Goal: Transaction & Acquisition: Purchase product/service

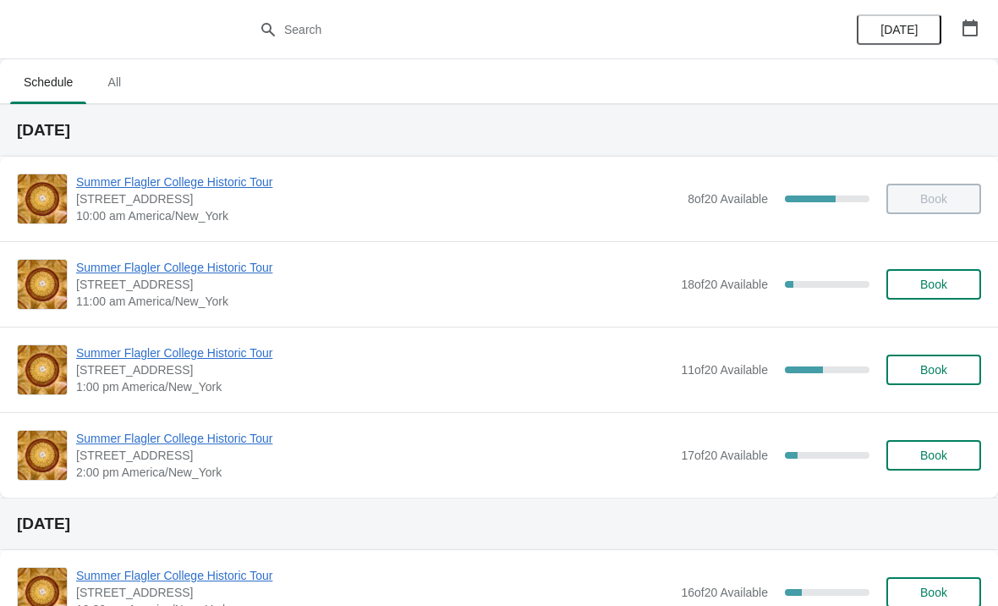
click at [921, 467] on button "Book" at bounding box center [934, 455] width 95 height 30
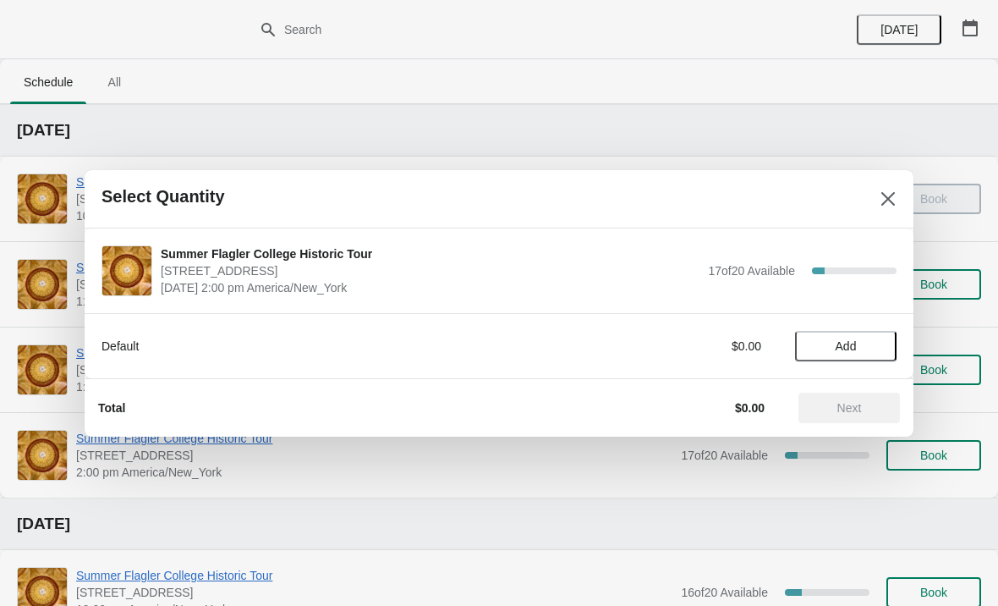
click at [850, 345] on span "Add" at bounding box center [846, 346] width 21 height 14
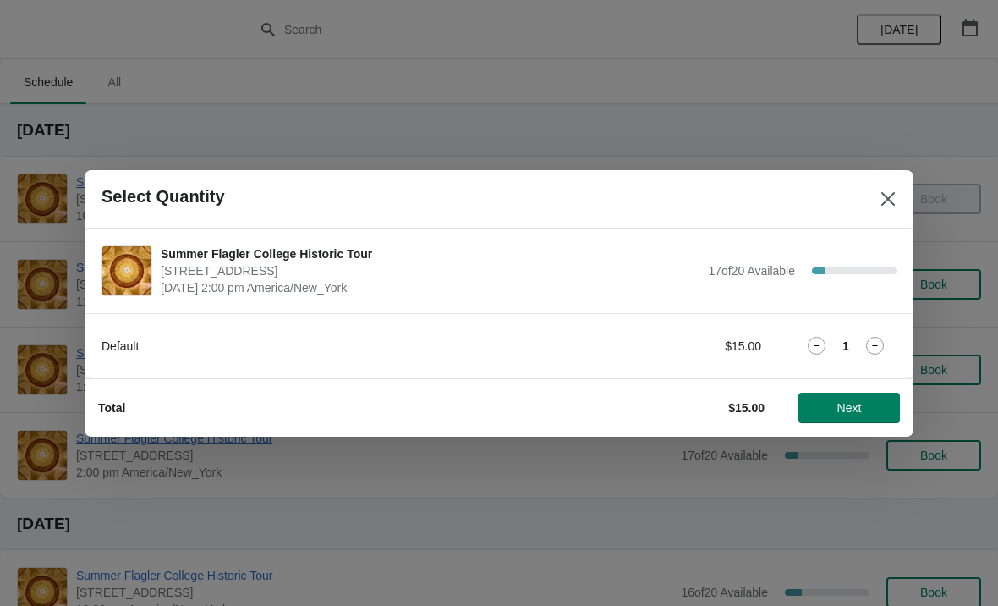
click at [882, 351] on icon at bounding box center [875, 346] width 18 height 18
click at [850, 405] on span "Next" at bounding box center [849, 408] width 25 height 14
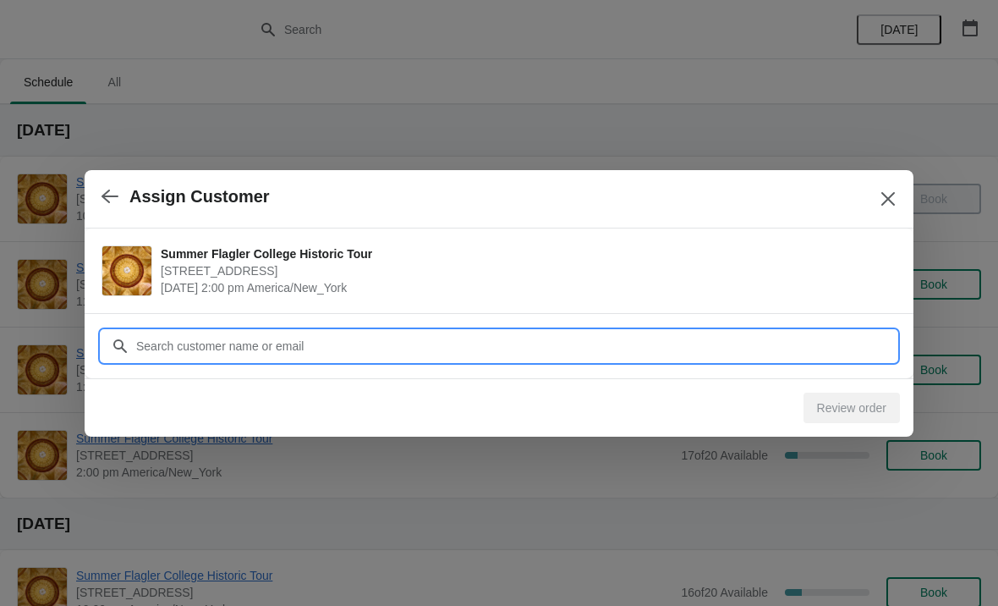
click at [348, 353] on input "Customer" at bounding box center [515, 346] width 761 height 30
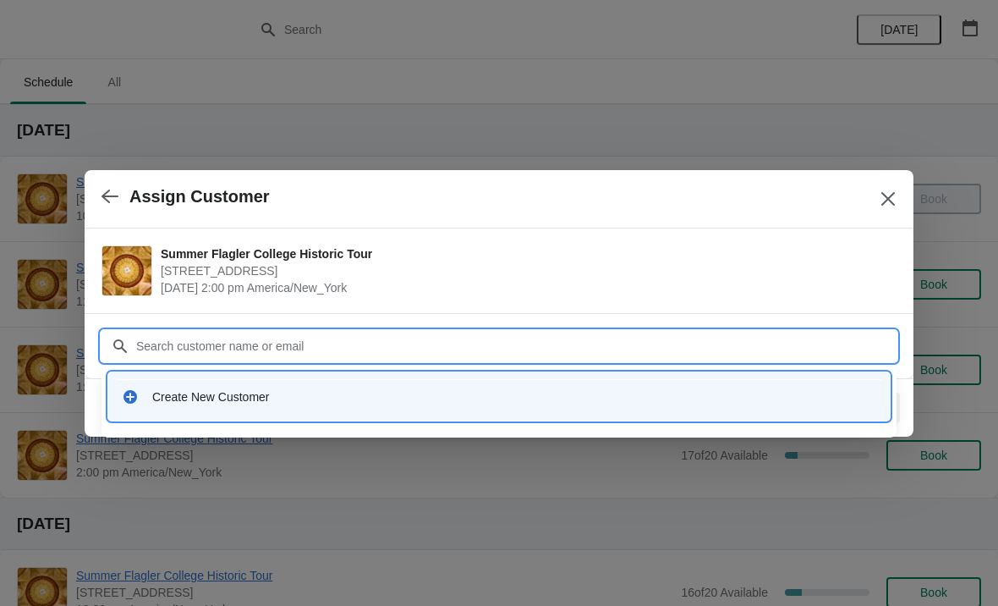
click at [389, 400] on div "Create New Customer" at bounding box center [514, 396] width 724 height 17
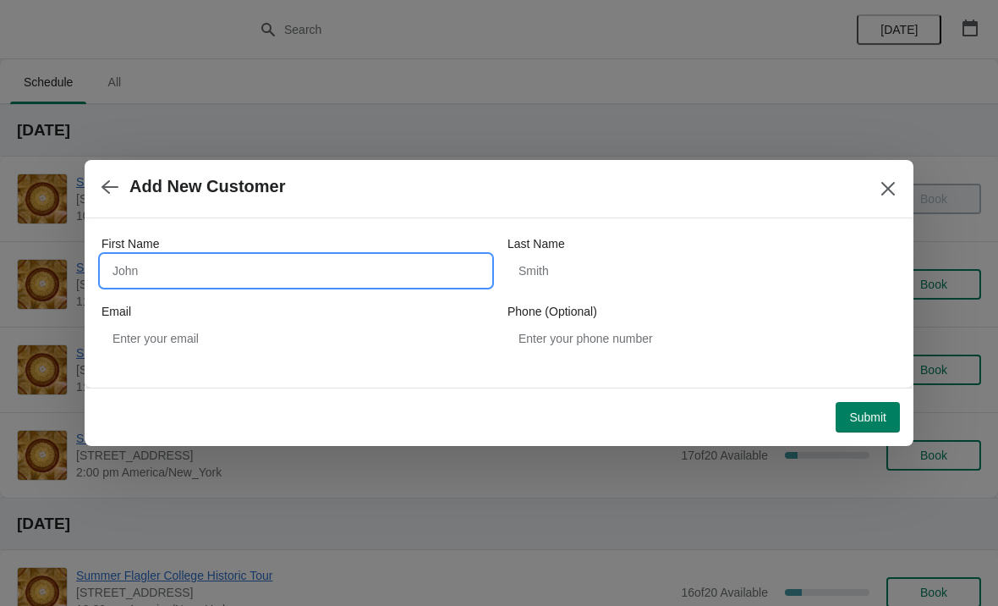
click at [250, 270] on input "First Name" at bounding box center [296, 270] width 389 height 30
type input "[PERSON_NAME]"
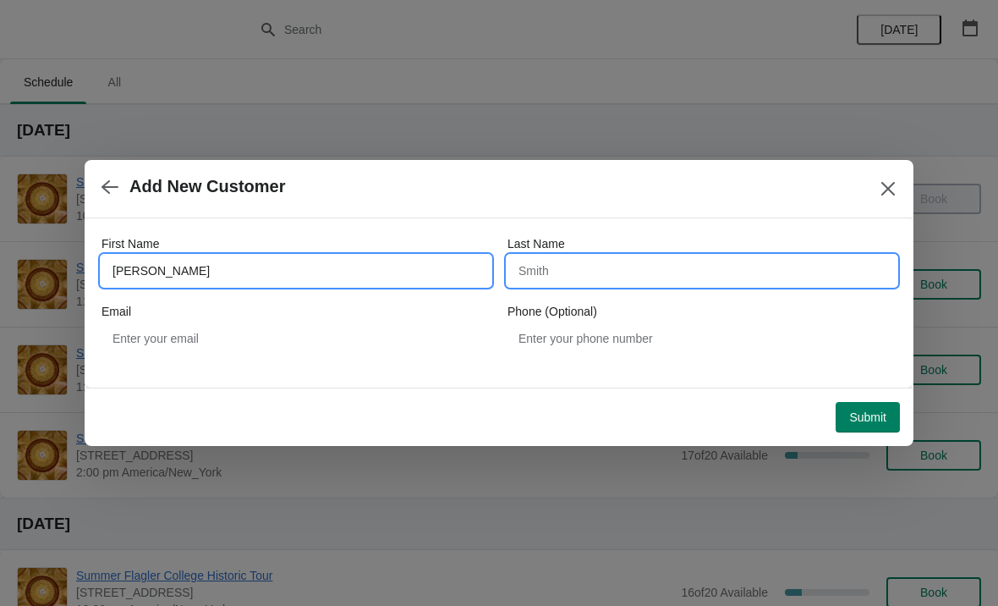
click at [601, 283] on input "Last Name" at bounding box center [702, 270] width 389 height 30
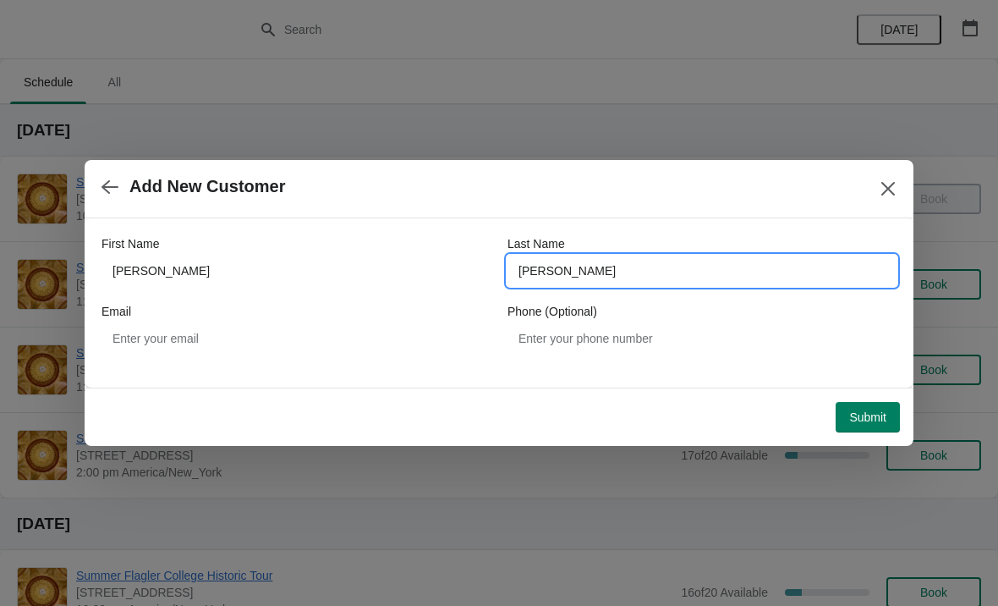
type input "[PERSON_NAME]"
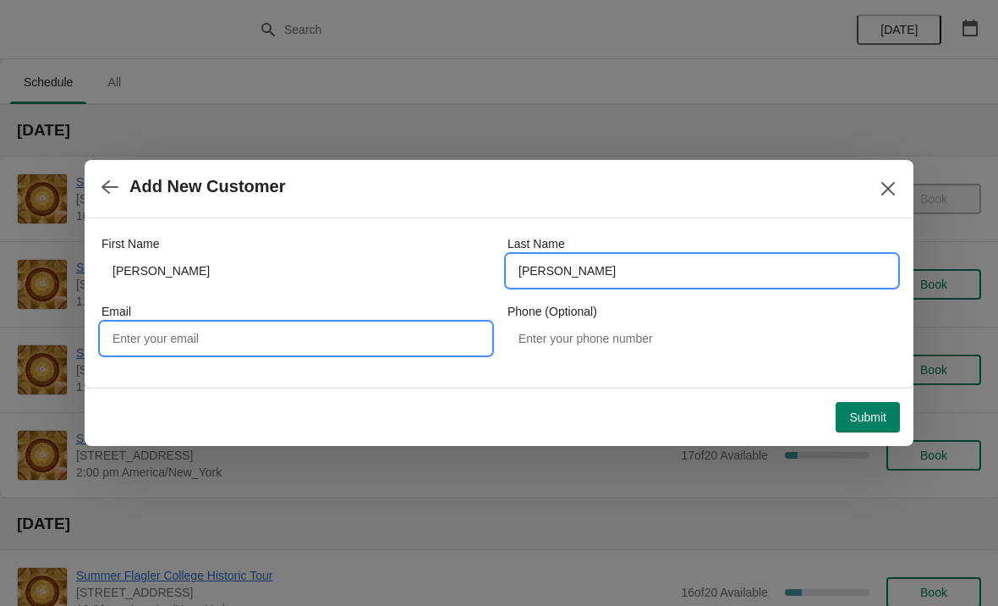
click at [290, 335] on input "Email" at bounding box center [296, 338] width 389 height 30
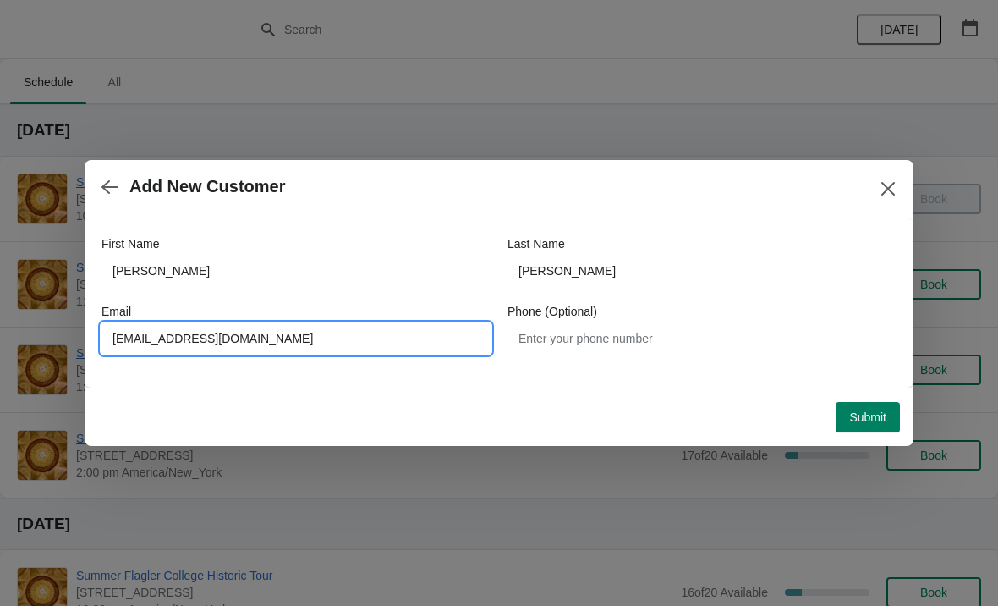
type input "[EMAIL_ADDRESS][DOMAIN_NAME]"
click at [860, 402] on button "Submit" at bounding box center [868, 417] width 64 height 30
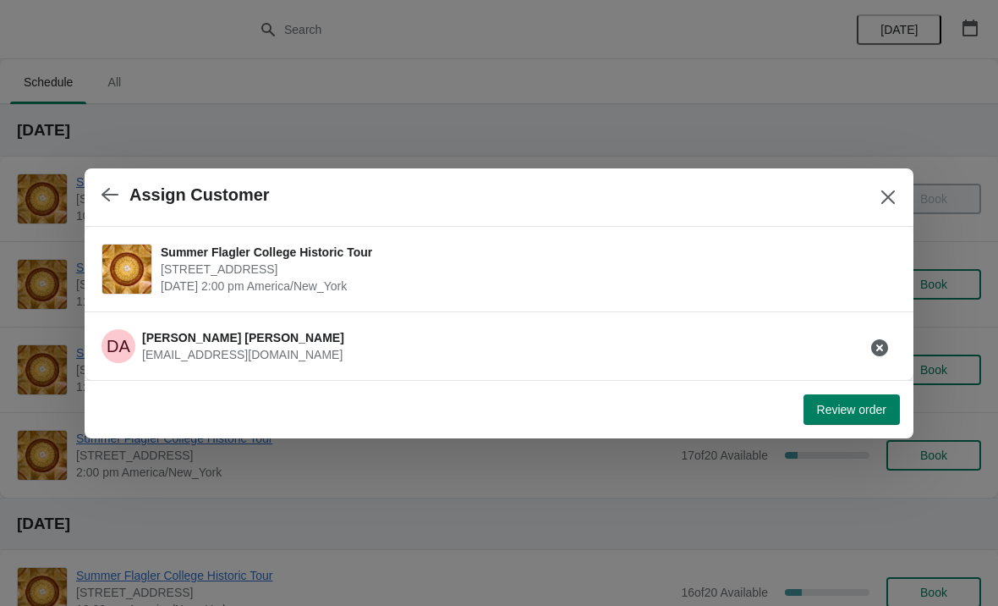
click at [875, 411] on span "Review order" at bounding box center [851, 410] width 69 height 14
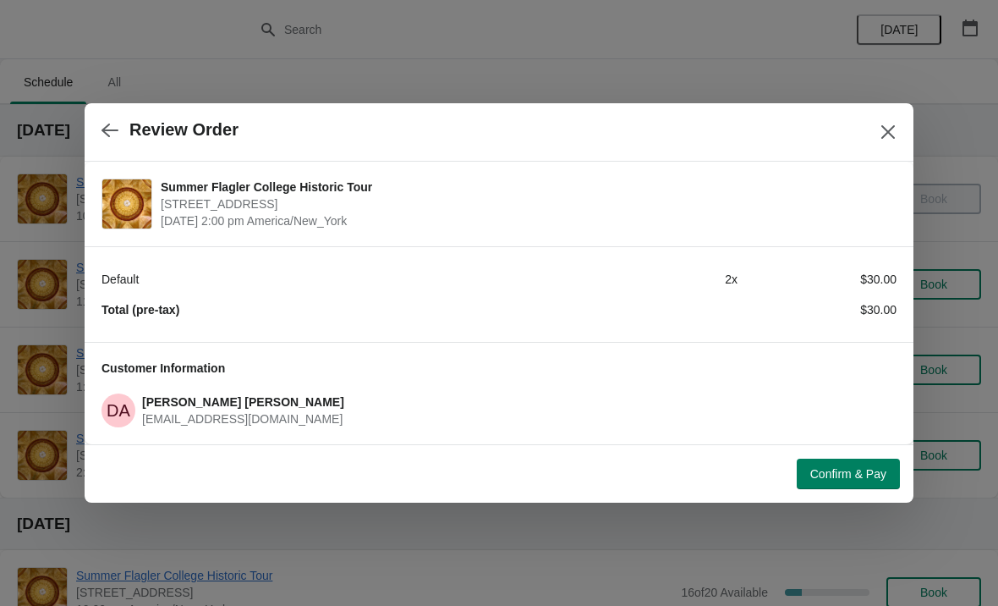
click at [868, 473] on span "Confirm & Pay" at bounding box center [848, 474] width 76 height 14
